Goal: Find specific page/section: Find specific page/section

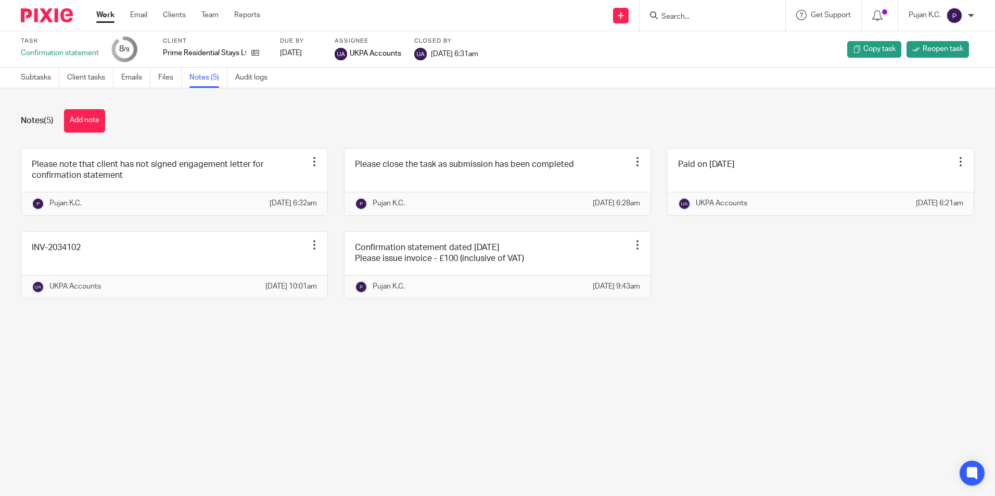
click at [58, 11] on img at bounding box center [47, 15] width 52 height 14
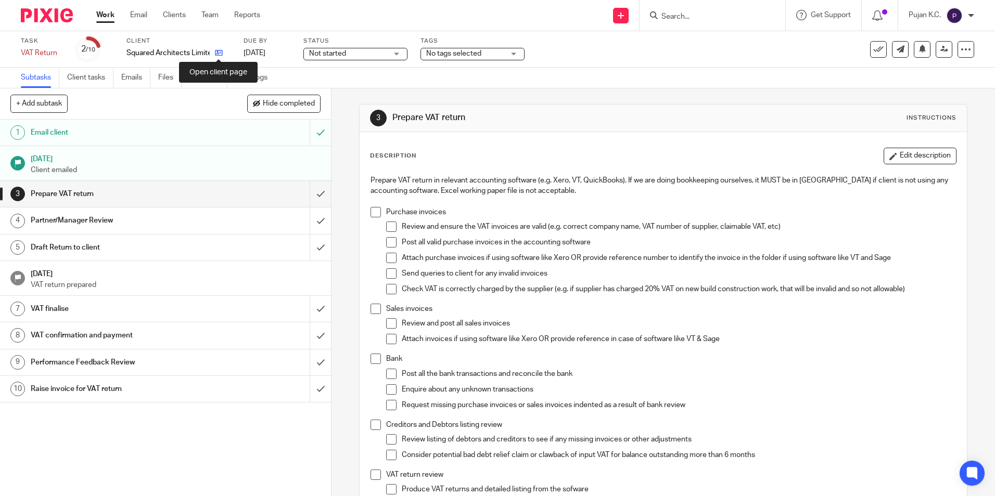
click at [217, 53] on icon at bounding box center [219, 53] width 8 height 8
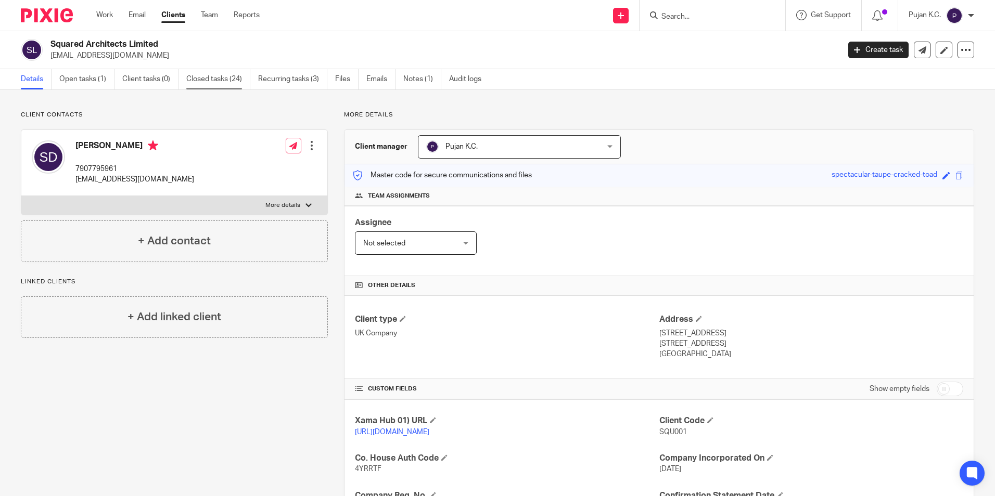
click at [201, 80] on link "Closed tasks (24)" at bounding box center [218, 79] width 64 height 20
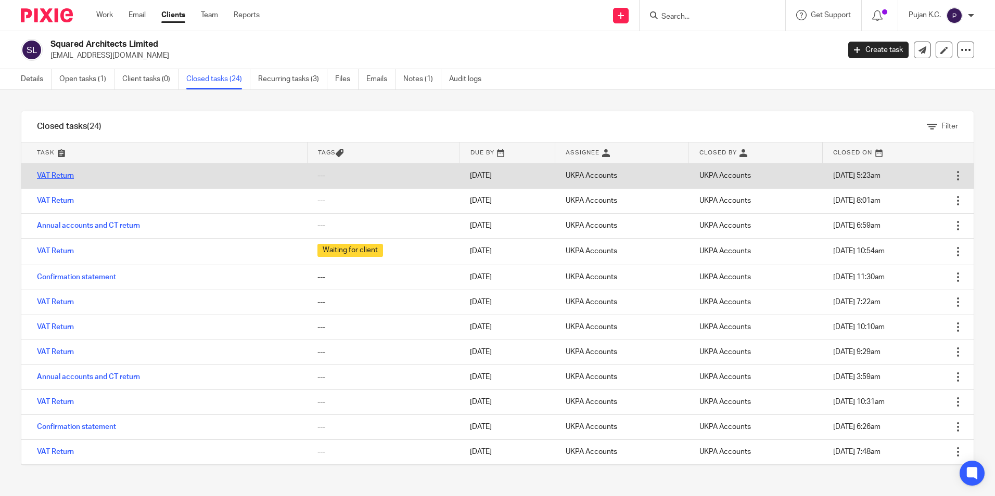
click at [62, 178] on link "VAT Return" at bounding box center [55, 175] width 37 height 7
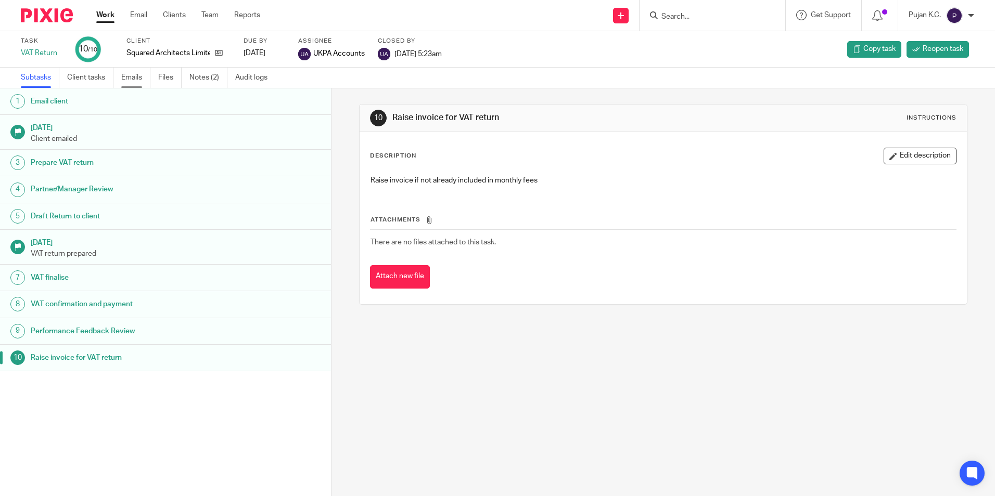
click at [145, 74] on link "Emails" at bounding box center [135, 78] width 29 height 20
